Goal: Entertainment & Leisure: Browse casually

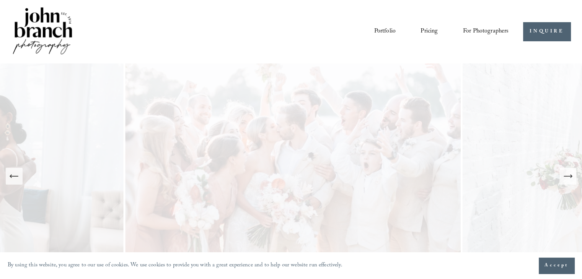
click at [571, 175] on icon "Next Slide" at bounding box center [567, 176] width 11 height 11
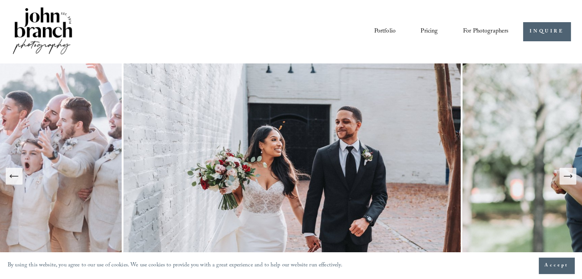
click at [571, 176] on icon "Next Slide" at bounding box center [571, 176] width 2 height 3
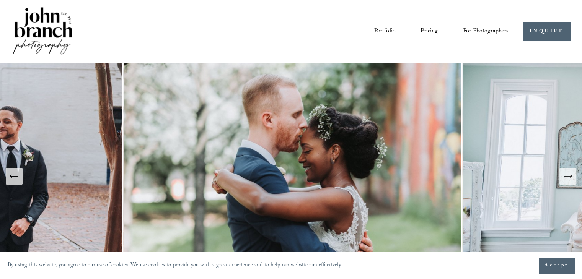
click at [571, 176] on icon "Next Slide" at bounding box center [571, 176] width 2 height 3
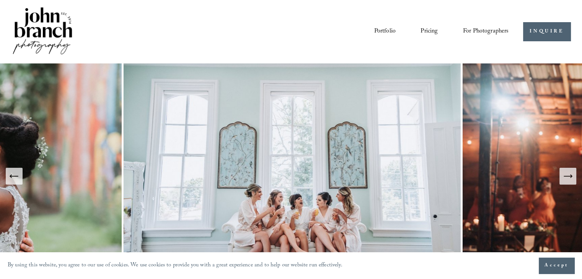
click at [571, 176] on icon "Next Slide" at bounding box center [571, 176] width 2 height 3
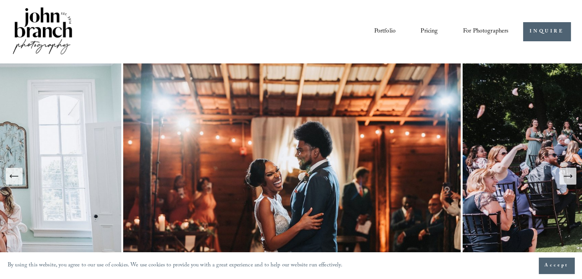
click at [571, 176] on icon "Next Slide" at bounding box center [571, 176] width 2 height 3
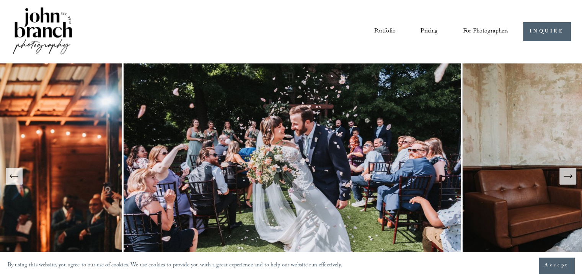
click at [571, 176] on icon "Next Slide" at bounding box center [571, 176] width 2 height 3
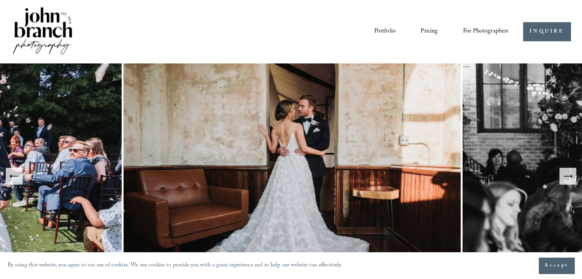
click at [571, 176] on icon "Next Slide" at bounding box center [571, 176] width 2 height 3
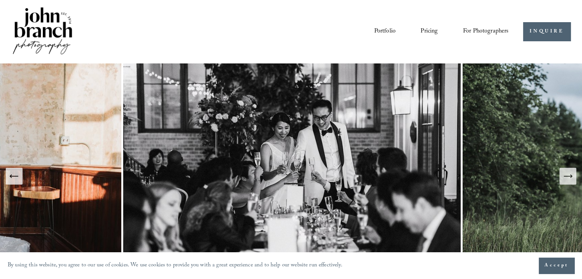
click at [20, 179] on button "Previous Slide" at bounding box center [14, 176] width 17 height 17
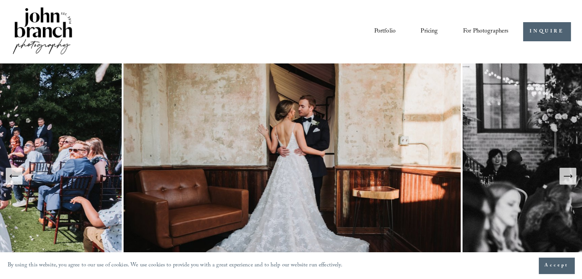
click at [567, 176] on icon "Next Slide" at bounding box center [567, 176] width 11 height 11
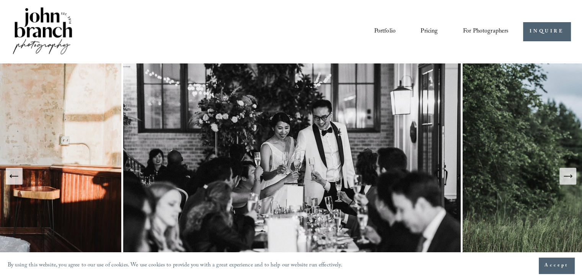
click at [567, 176] on icon "Next Slide" at bounding box center [567, 176] width 11 height 11
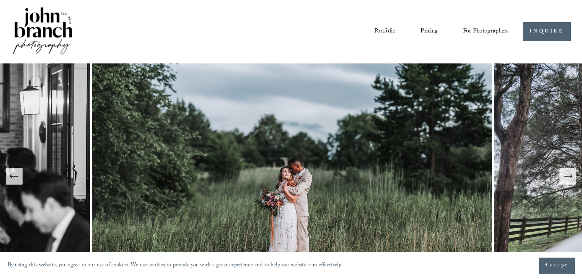
click at [567, 178] on icon "Next Slide" at bounding box center [567, 176] width 11 height 11
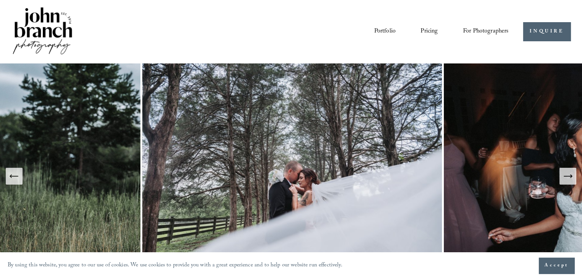
click at [571, 178] on icon "Next Slide" at bounding box center [567, 176] width 11 height 11
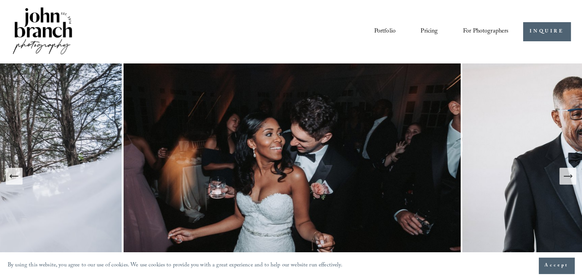
click at [571, 178] on icon "Next Slide" at bounding box center [567, 176] width 11 height 11
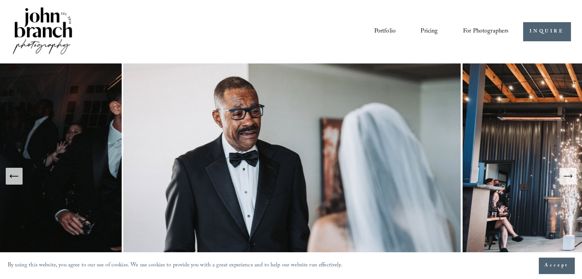
click at [571, 178] on icon "Next Slide" at bounding box center [571, 176] width 2 height 3
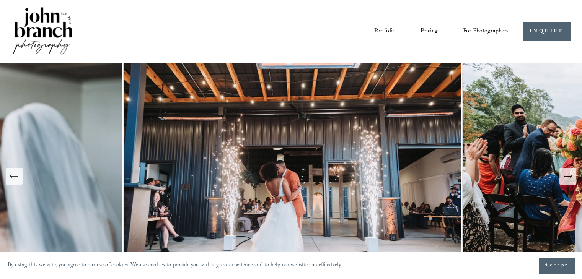
click at [571, 178] on icon "Next Slide" at bounding box center [571, 176] width 2 height 3
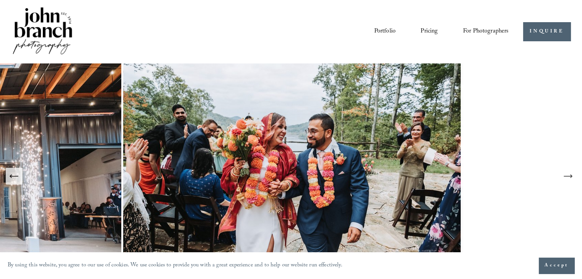
click at [571, 178] on icon "Next Slide" at bounding box center [571, 176] width 2 height 3
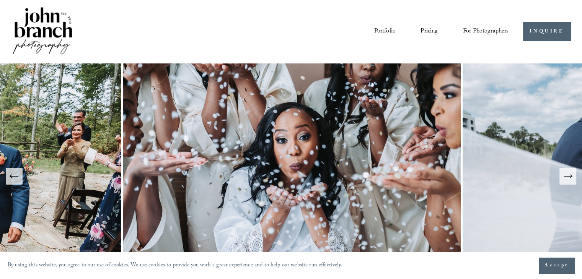
click at [571, 178] on icon "Next Slide" at bounding box center [571, 176] width 2 height 3
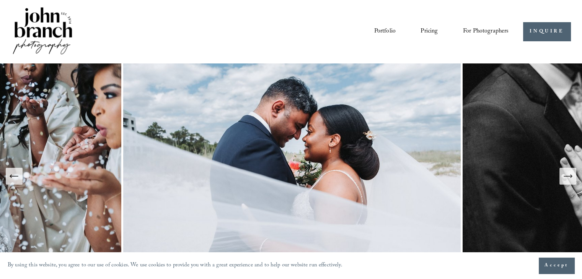
click at [565, 180] on icon "Next Slide" at bounding box center [567, 176] width 11 height 11
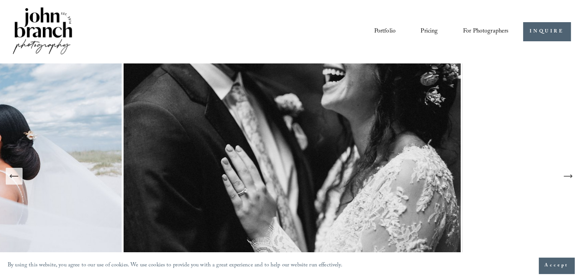
click at [565, 180] on icon "Next Slide" at bounding box center [567, 176] width 11 height 11
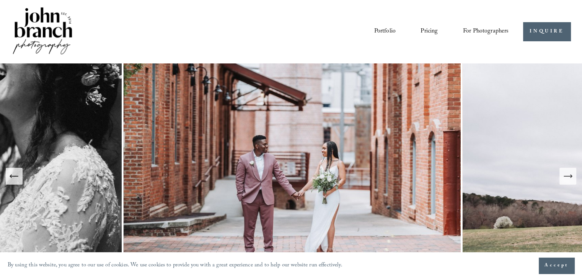
click at [567, 177] on icon "Next Slide" at bounding box center [567, 176] width 11 height 11
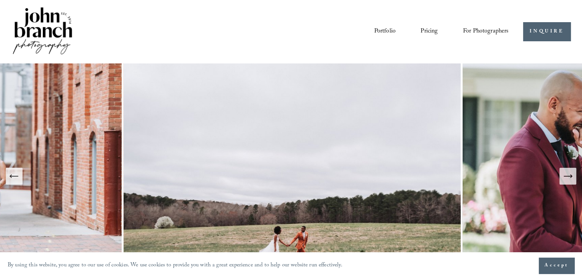
click at [567, 177] on icon "Next Slide" at bounding box center [567, 176] width 11 height 11
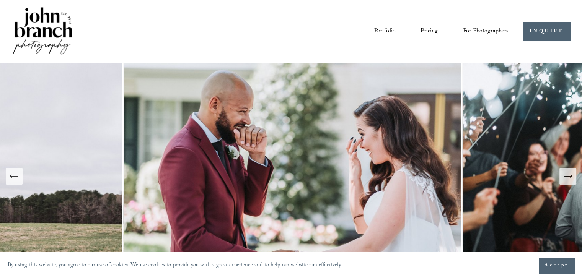
click at [566, 176] on icon "Next Slide" at bounding box center [568, 176] width 8 height 0
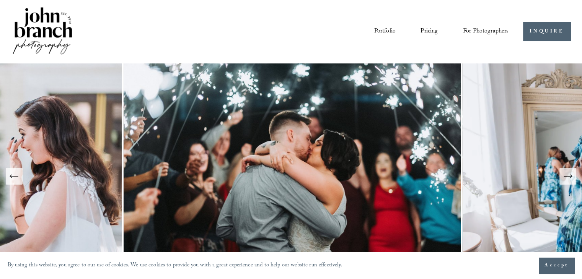
click at [566, 176] on icon "Next Slide" at bounding box center [568, 176] width 8 height 0
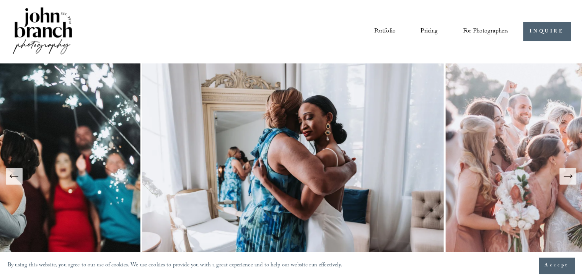
click at [566, 176] on icon "Next Slide" at bounding box center [568, 176] width 8 height 0
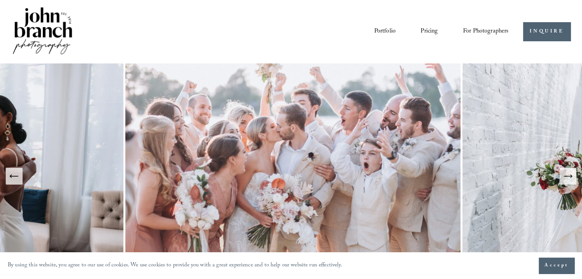
click at [566, 176] on icon "Next Slide" at bounding box center [568, 176] width 8 height 0
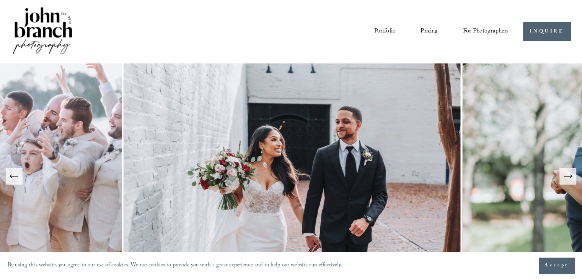
click at [570, 174] on icon "Next Slide" at bounding box center [567, 176] width 11 height 11
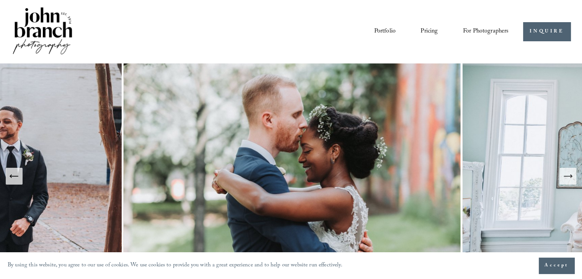
click at [570, 174] on icon "Next Slide" at bounding box center [567, 176] width 11 height 11
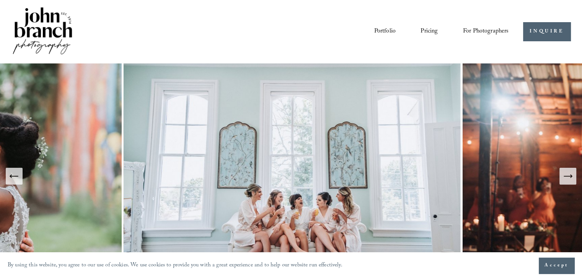
click at [566, 175] on icon "Next Slide" at bounding box center [567, 176] width 11 height 11
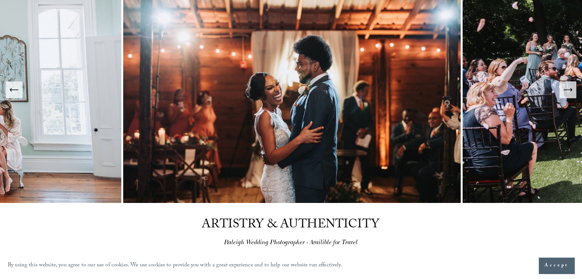
scroll to position [83, 0]
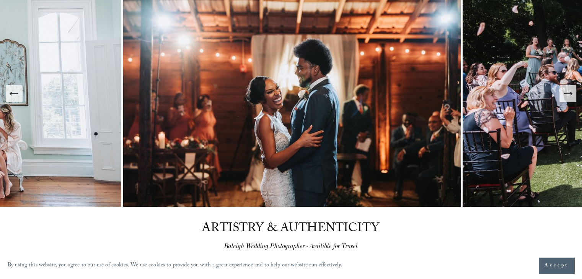
click at [564, 94] on icon "Next Slide" at bounding box center [567, 93] width 11 height 11
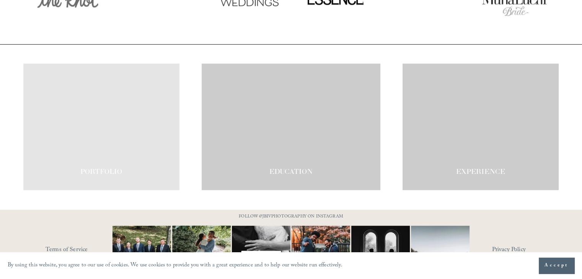
scroll to position [1288, 0]
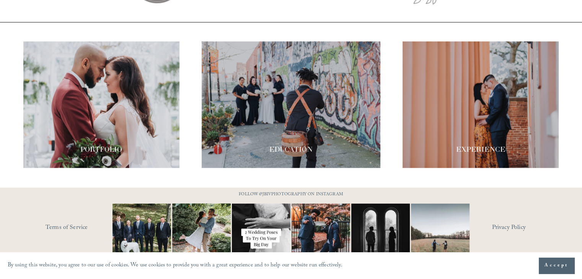
click at [557, 266] on span "Accept" at bounding box center [556, 266] width 24 height 8
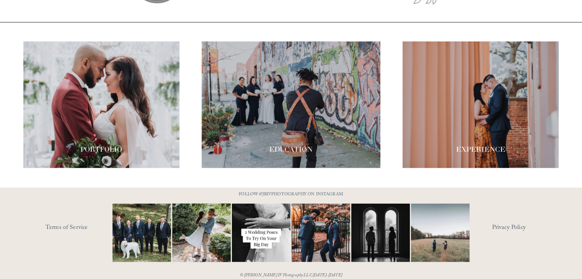
click at [283, 276] on use "Instagram" at bounding box center [284, 283] width 15 height 15
click at [291, 121] on div at bounding box center [291, 104] width 179 height 127
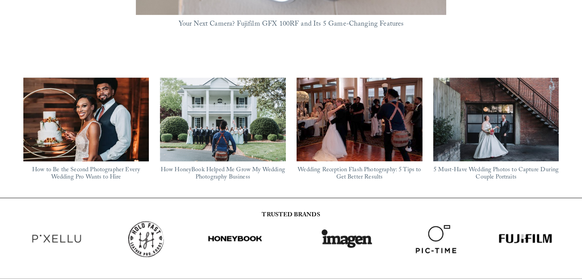
scroll to position [698, 0]
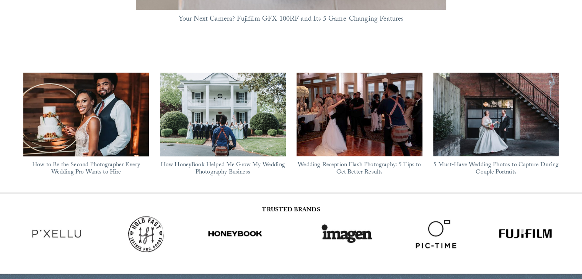
click at [205, 104] on img at bounding box center [223, 115] width 126 height 85
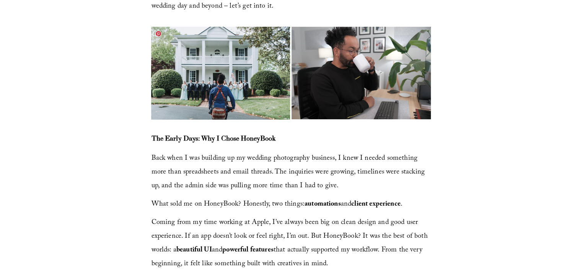
scroll to position [257, 0]
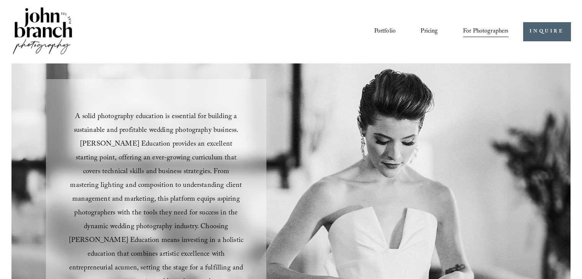
click at [387, 26] on link "Portfolio" at bounding box center [384, 31] width 21 height 13
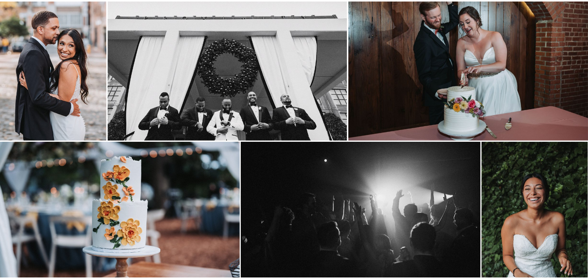
scroll to position [83, 0]
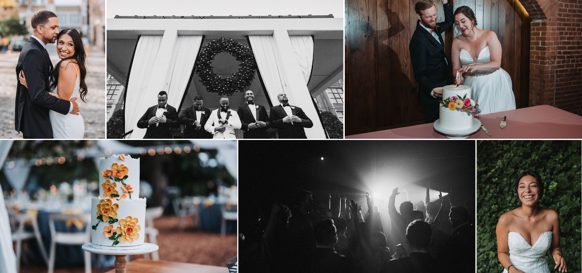
click at [85, 71] on img at bounding box center [52, 60] width 105 height 158
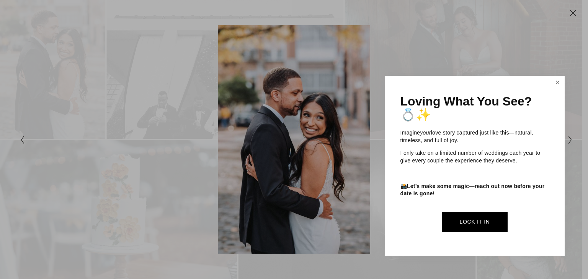
click at [559, 80] on link "Close" at bounding box center [557, 83] width 11 height 12
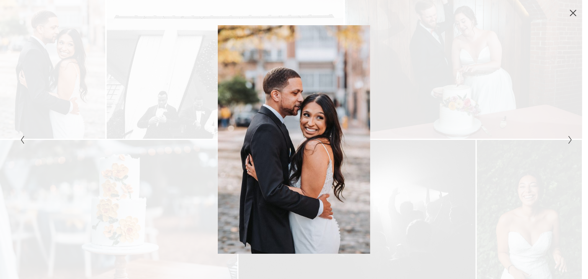
click at [573, 14] on icon "Close" at bounding box center [573, 13] width 8 height 8
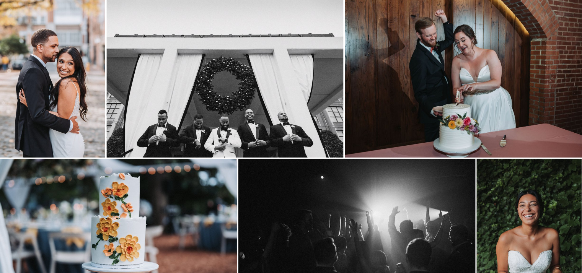
scroll to position [63, 0]
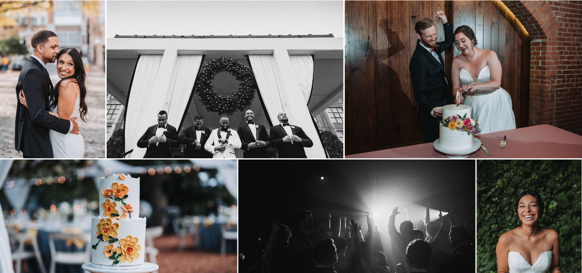
click at [308, 87] on img at bounding box center [224, 79] width 237 height 158
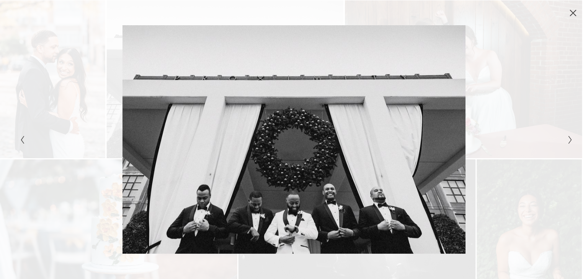
click at [569, 12] on icon "Close" at bounding box center [573, 13] width 8 height 8
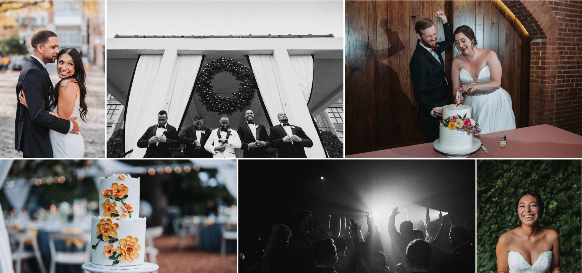
click at [470, 64] on img at bounding box center [463, 79] width 237 height 158
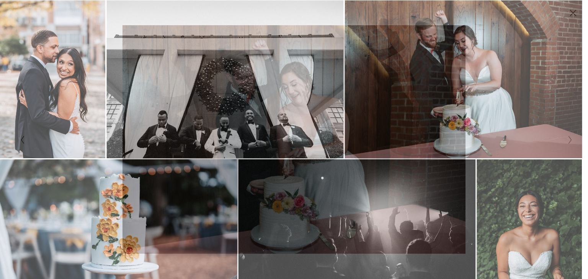
click at [570, 15] on icon "Close" at bounding box center [573, 13] width 6 height 6
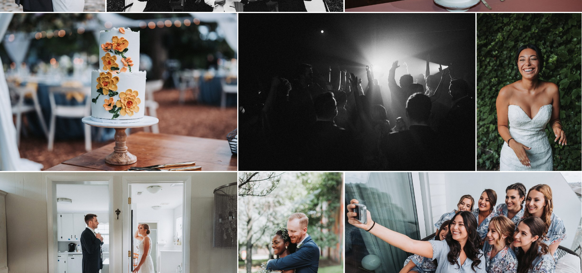
scroll to position [210, 0]
click at [197, 106] on img at bounding box center [118, 92] width 237 height 158
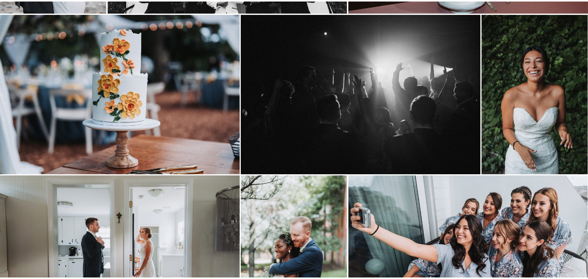
scroll to position [210, 0]
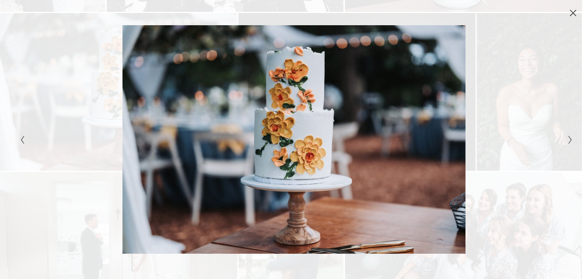
click at [578, 10] on button "Close" at bounding box center [573, 13] width 12 height 8
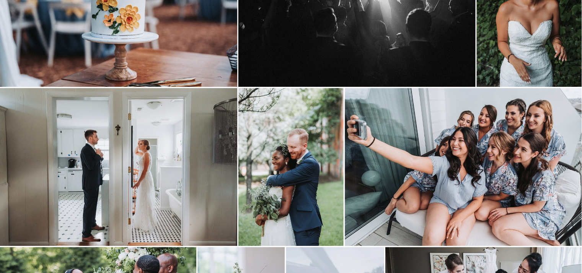
scroll to position [294, 0]
click at [322, 181] on img at bounding box center [290, 167] width 105 height 158
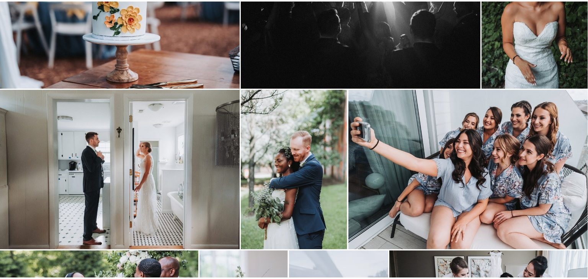
scroll to position [294, 0]
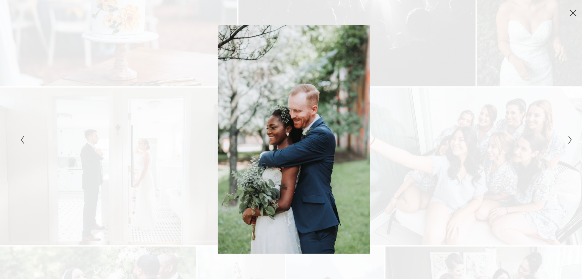
click at [571, 12] on icon "Close" at bounding box center [573, 13] width 6 height 6
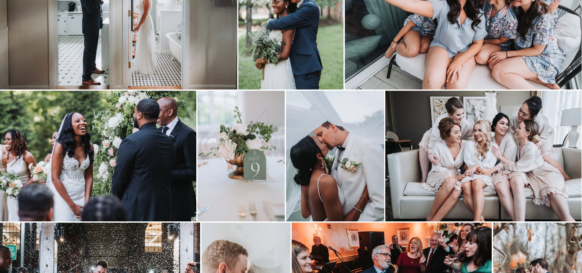
scroll to position [452, 0]
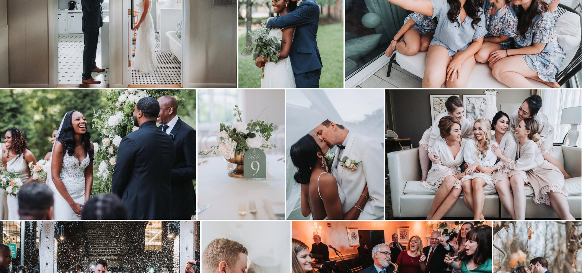
click at [154, 153] on img at bounding box center [98, 154] width 196 height 131
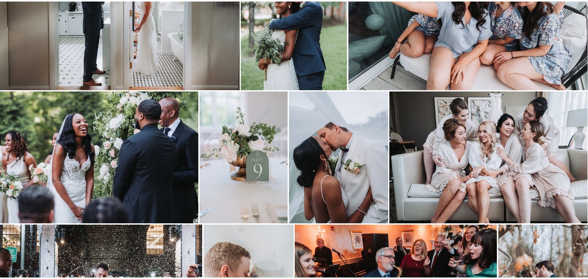
scroll to position [452, 0]
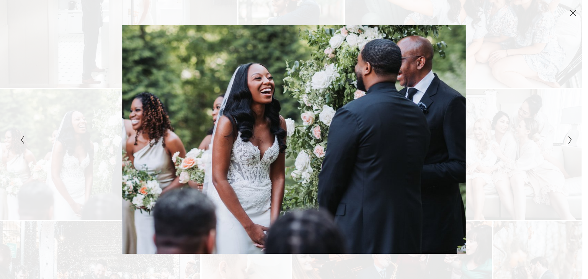
click at [569, 8] on div "Gallery" at bounding box center [294, 8] width 588 height 17
click at [570, 11] on icon "Close" at bounding box center [573, 13] width 8 height 8
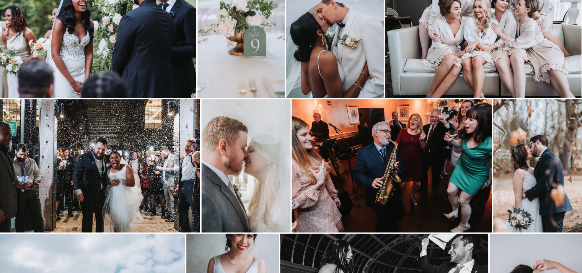
scroll to position [575, 0]
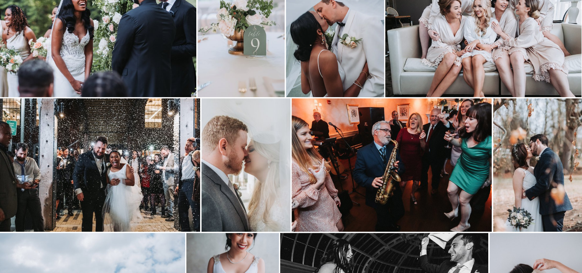
click at [113, 198] on img at bounding box center [100, 165] width 200 height 134
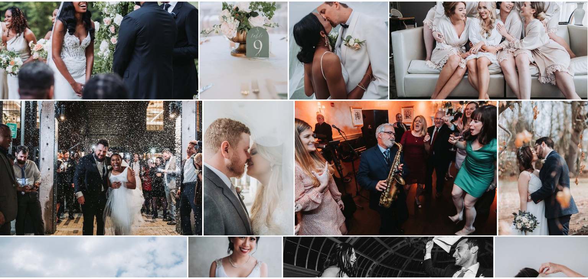
scroll to position [575, 0]
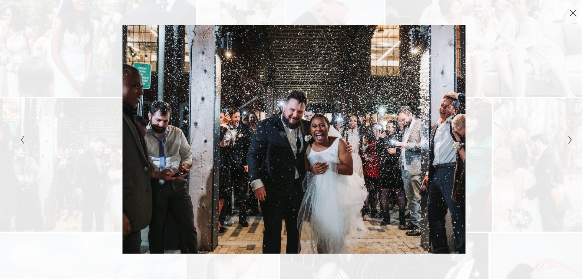
click at [573, 13] on icon "Close" at bounding box center [573, 13] width 6 height 6
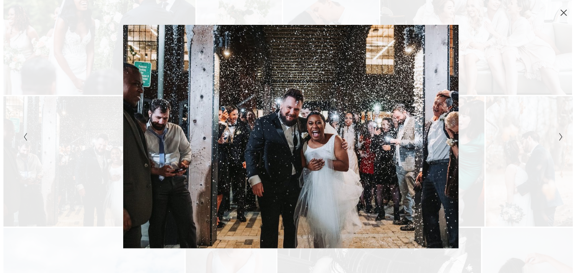
scroll to position [575, 0]
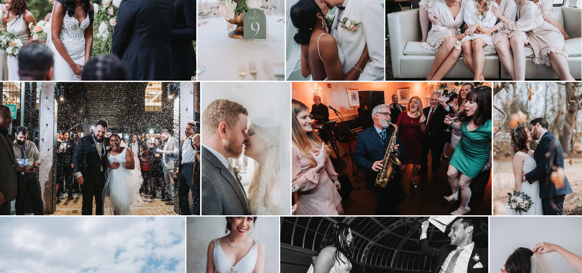
click at [522, 135] on img at bounding box center [537, 149] width 89 height 134
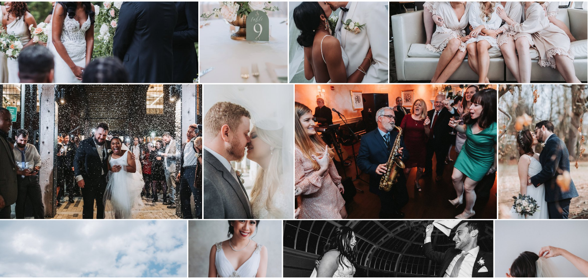
scroll to position [591, 0]
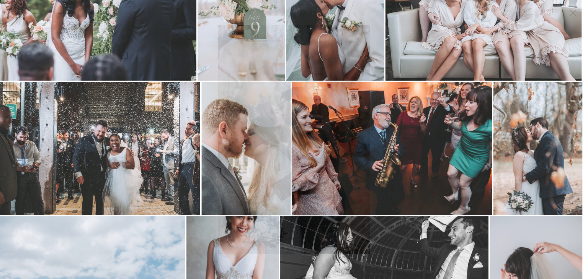
click at [572, 14] on icon "Close" at bounding box center [573, 13] width 6 height 6
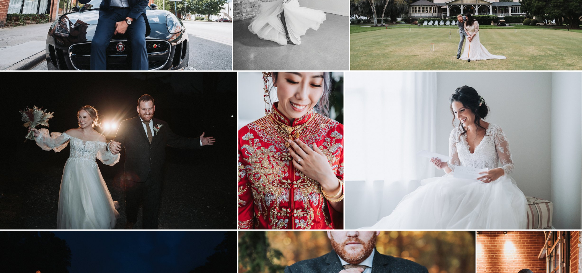
scroll to position [1032, 0]
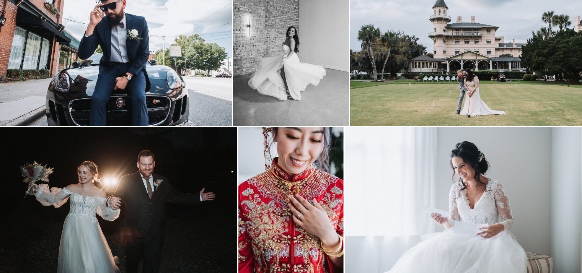
click at [428, 76] on img at bounding box center [466, 48] width 232 height 155
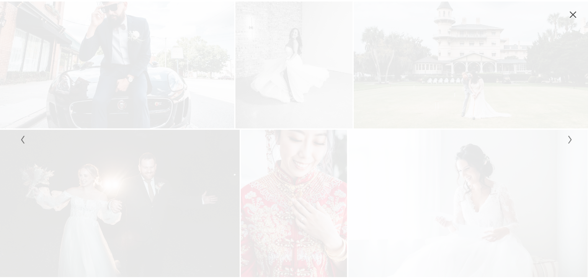
scroll to position [976, 0]
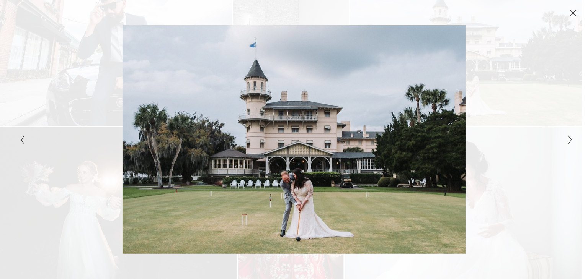
click at [573, 10] on icon "Close" at bounding box center [573, 13] width 8 height 8
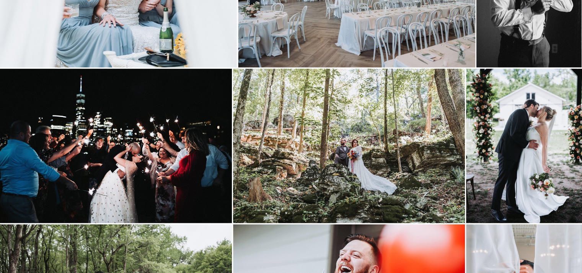
scroll to position [1647, 0]
click at [321, 164] on img at bounding box center [349, 145] width 232 height 155
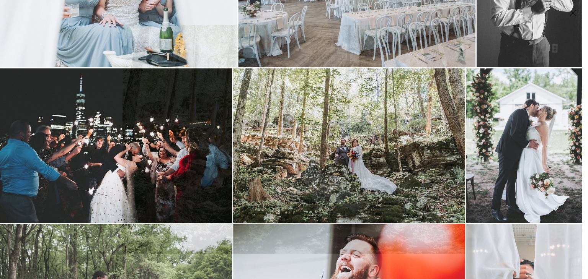
click at [574, 13] on icon "Close" at bounding box center [573, 13] width 8 height 8
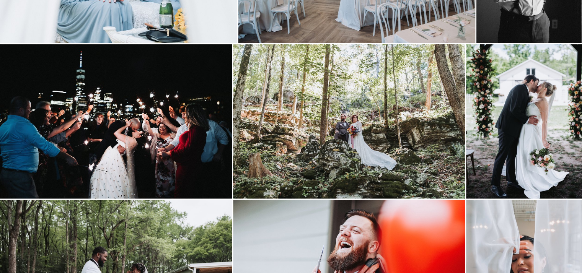
scroll to position [1671, 0]
click at [509, 121] on img at bounding box center [524, 121] width 116 height 155
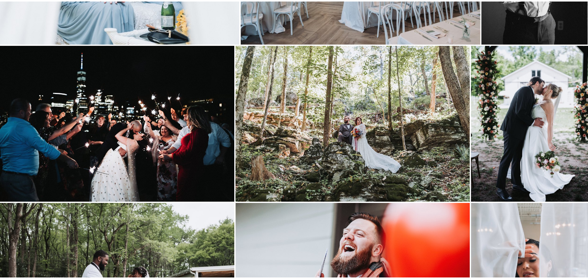
scroll to position [1671, 0]
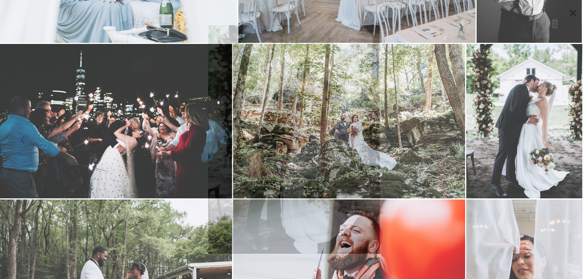
click at [575, 11] on icon "Close" at bounding box center [573, 13] width 8 height 8
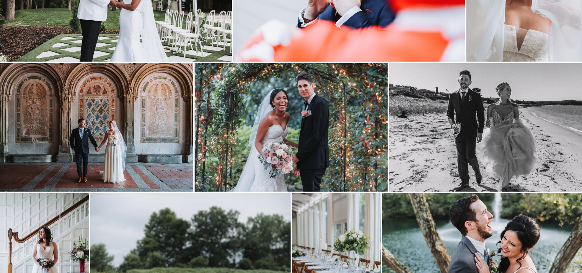
click at [305, 122] on img at bounding box center [290, 127] width 193 height 129
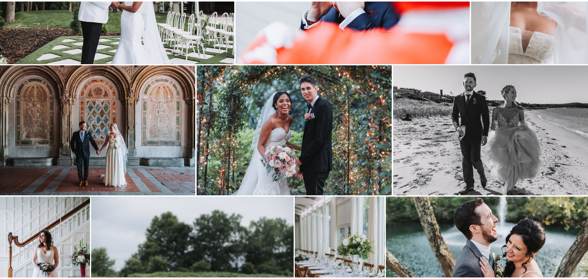
scroll to position [1964, 0]
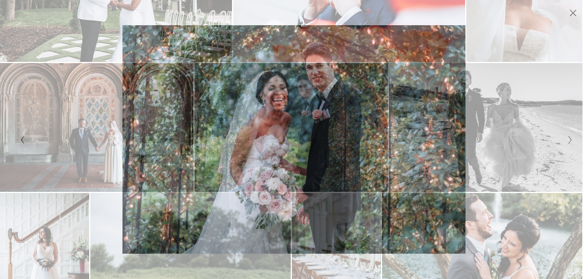
click at [565, 15] on div "Gallery" at bounding box center [294, 8] width 588 height 17
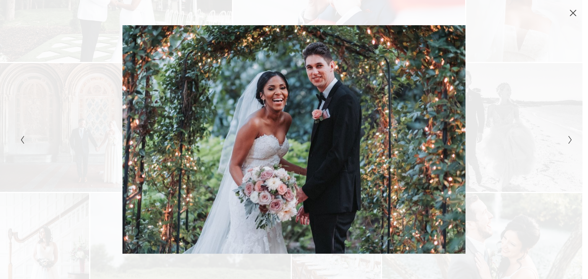
click at [575, 9] on icon "Close" at bounding box center [573, 13] width 8 height 8
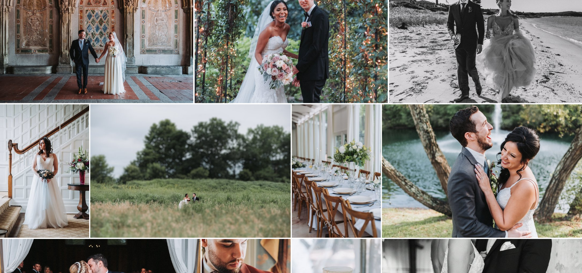
click at [202, 202] on img at bounding box center [190, 171] width 200 height 134
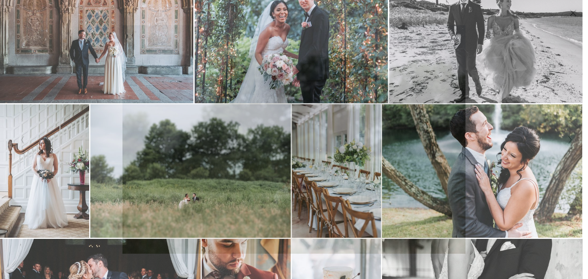
click at [573, 10] on icon "Close" at bounding box center [573, 13] width 8 height 8
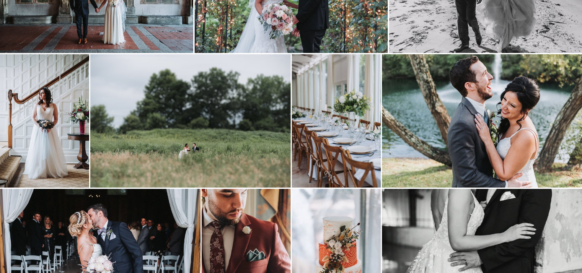
scroll to position [2102, 0]
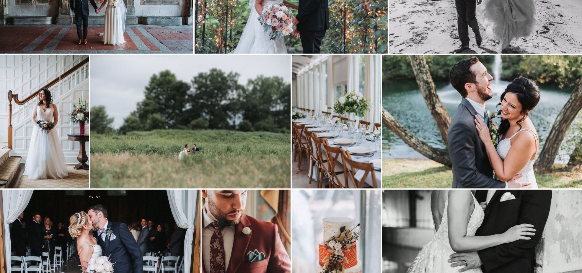
click at [55, 150] on img at bounding box center [44, 122] width 89 height 134
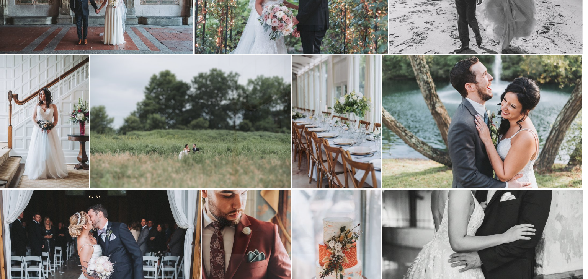
click at [573, 13] on icon "Close" at bounding box center [573, 13] width 6 height 6
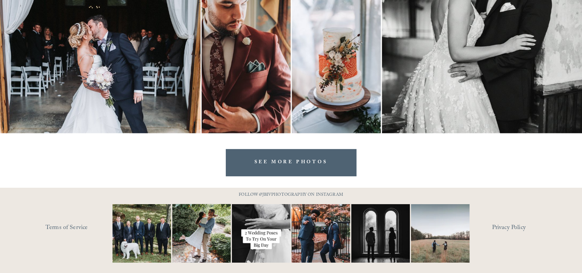
scroll to position [2293, 0]
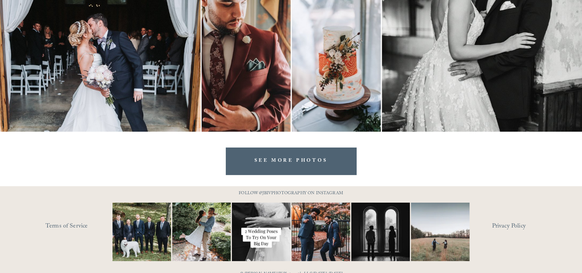
click at [322, 174] on link "SEE MORE PHOTOS" at bounding box center [291, 161] width 131 height 27
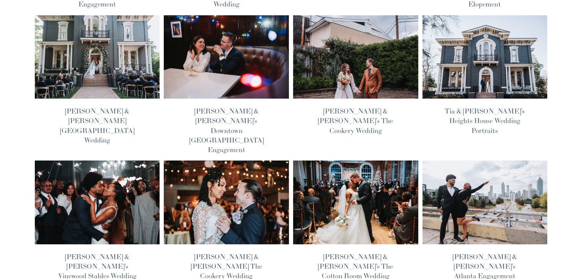
scroll to position [195, 0]
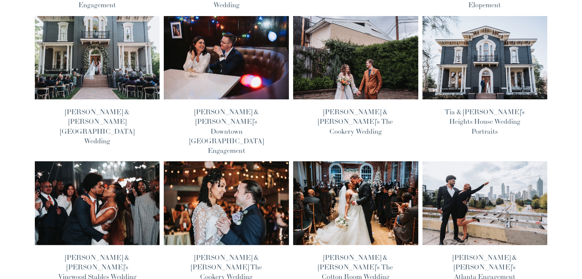
click at [445, 161] on img at bounding box center [485, 203] width 126 height 85
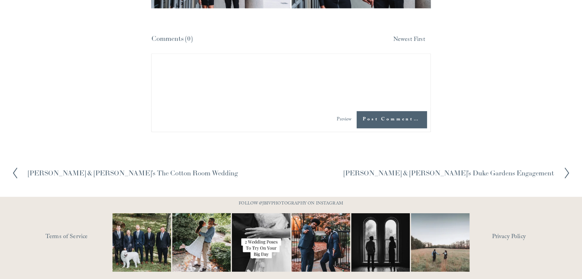
scroll to position [2285, 0]
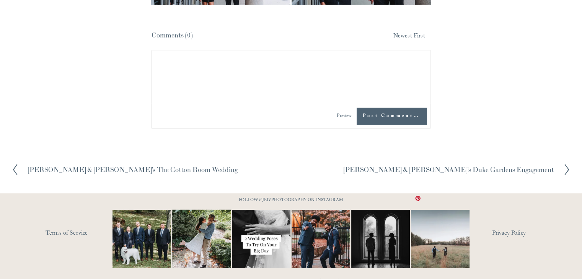
click at [427, 227] on img at bounding box center [440, 239] width 88 height 59
